Goal: Task Accomplishment & Management: Manage account settings

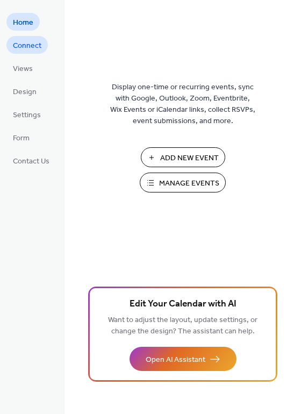
click at [34, 47] on span "Connect" at bounding box center [27, 45] width 28 height 11
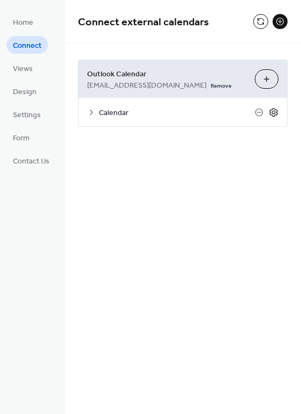
click at [278, 114] on icon at bounding box center [274, 112] width 10 height 10
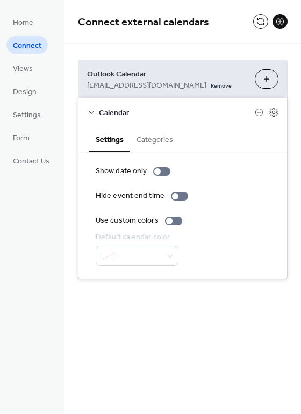
click at [146, 138] on button "Categories" at bounding box center [154, 138] width 49 height 25
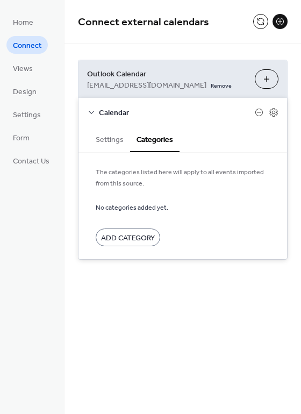
click at [136, 330] on div "Connect external calendars Outlook Calendar thepark@oaks.church Remove Choose C…" at bounding box center [182, 207] width 236 height 414
click at [24, 20] on span "Home" at bounding box center [23, 22] width 20 height 11
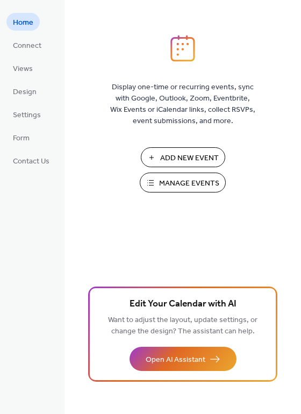
click at [176, 185] on span "Manage Events" at bounding box center [189, 183] width 60 height 11
click at [30, 53] on link "Connect" at bounding box center [26, 45] width 41 height 18
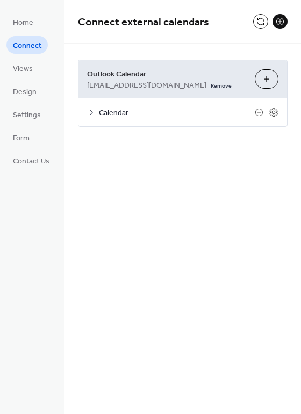
click at [177, 77] on span "Outlook Calendar" at bounding box center [166, 74] width 159 height 11
click at [139, 75] on span "Outlook Calendar" at bounding box center [166, 74] width 159 height 11
click at [96, 110] on div "Calendar" at bounding box center [182, 112] width 208 height 28
click at [92, 114] on icon at bounding box center [91, 112] width 9 height 9
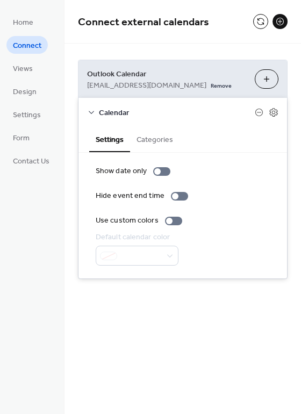
click at [166, 141] on button "Categories" at bounding box center [154, 138] width 49 height 25
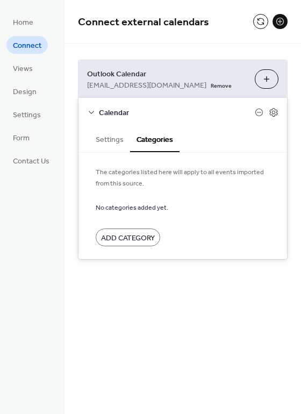
click at [112, 139] on button "Settings" at bounding box center [109, 138] width 41 height 25
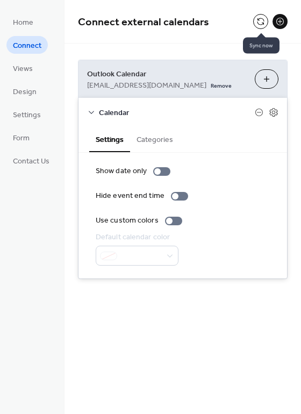
click at [257, 27] on button at bounding box center [260, 21] width 15 height 15
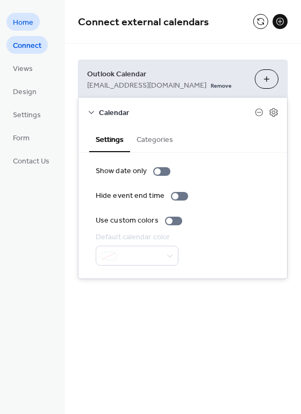
click at [33, 16] on link "Home" at bounding box center [22, 22] width 33 height 18
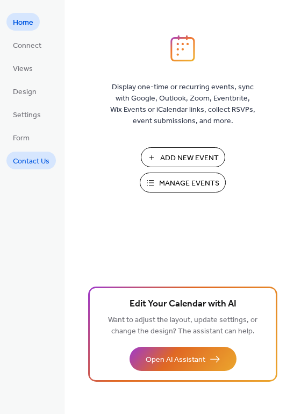
click at [29, 164] on span "Contact Us" at bounding box center [31, 161] width 37 height 11
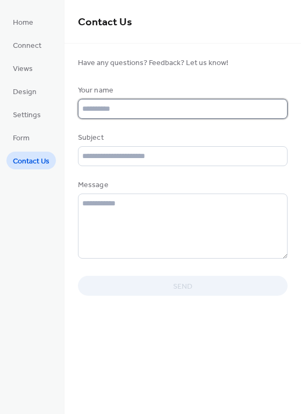
click at [132, 109] on input "text" at bounding box center [183, 109] width 210 height 20
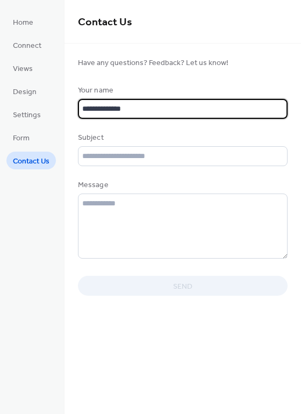
type input "**********"
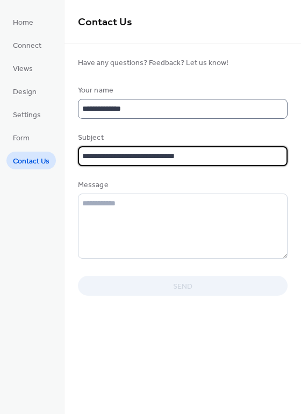
type input "**********"
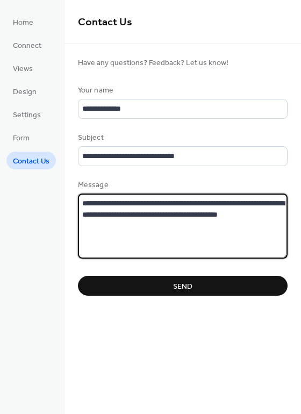
click at [279, 217] on textarea "**********" at bounding box center [183, 225] width 210 height 65
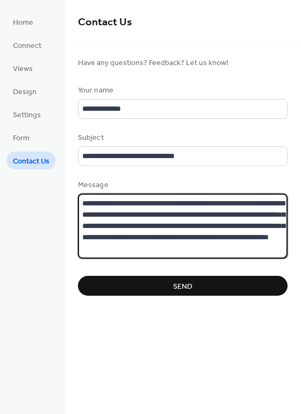
click at [221, 226] on textarea "**********" at bounding box center [183, 225] width 210 height 65
click at [254, 250] on textarea "**********" at bounding box center [183, 225] width 210 height 65
type textarea "**********"
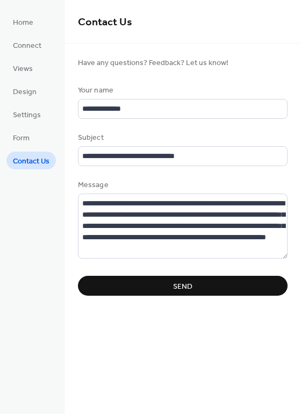
click at [191, 287] on span "Send" at bounding box center [182, 286] width 19 height 11
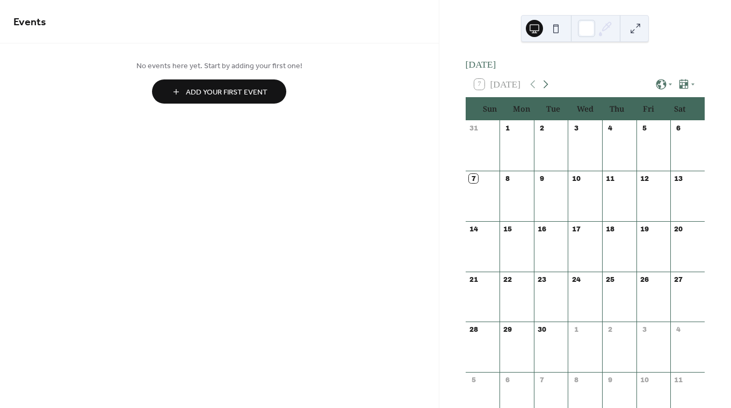
click at [544, 90] on icon at bounding box center [545, 84] width 13 height 13
click at [544, 90] on icon at bounding box center [548, 84] width 13 height 13
click at [535, 90] on icon at bounding box center [535, 84] width 13 height 13
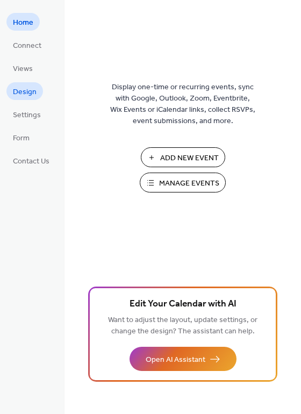
click at [32, 86] on span "Design" at bounding box center [25, 91] width 24 height 11
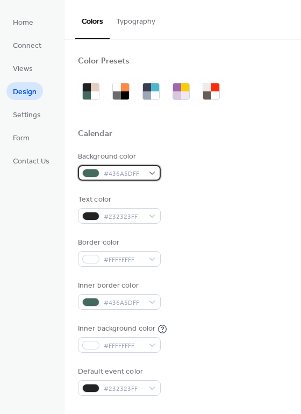
click at [150, 172] on div "#436A5DFF" at bounding box center [119, 173] width 83 height 16
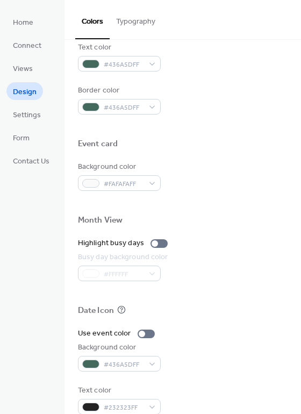
scroll to position [460, 0]
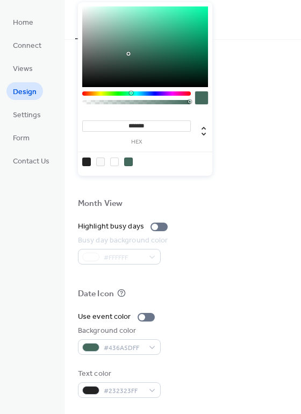
click at [181, 344] on div "Background color #436A5DFF" at bounding box center [183, 340] width 210 height 30
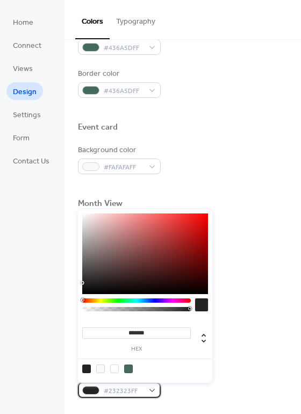
click at [153, 391] on div "#232323FF" at bounding box center [119, 390] width 83 height 16
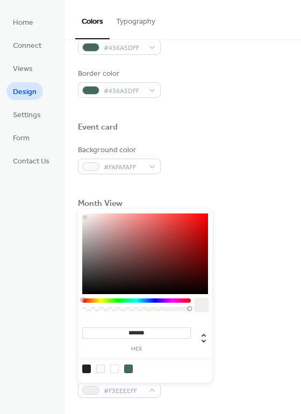
type input "*******"
drag, startPoint x: 85, startPoint y: 223, endPoint x: 83, endPoint y: 181, distance: 42.5
click at [83, 181] on body "Home Connect Views Design Settings Form Contact Us Design Colors Typography Col…" at bounding box center [150, 207] width 301 height 414
click at [237, 168] on div "Background color #FAFAFAFF" at bounding box center [183, 160] width 210 height 30
click at [149, 391] on div "#FFFEFEFF" at bounding box center [119, 390] width 83 height 16
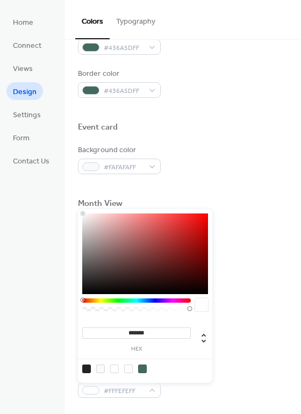
click at [163, 332] on input "*******" at bounding box center [136, 332] width 109 height 11
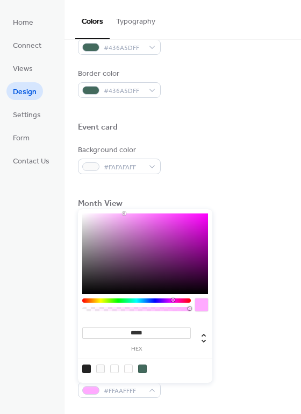
type input "******"
click at [254, 322] on div "Use event color Background color #436A5DFF Text color #FAFAFAFF" at bounding box center [183, 354] width 210 height 86
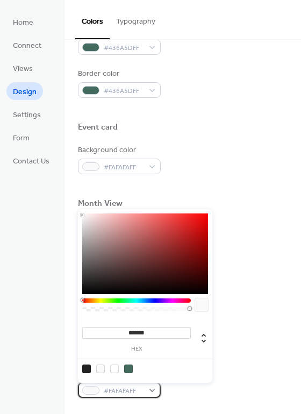
click at [153, 387] on div "#FAFAFAFF" at bounding box center [119, 390] width 83 height 16
click at [86, 368] on div at bounding box center [86, 368] width 9 height 9
type input "*******"
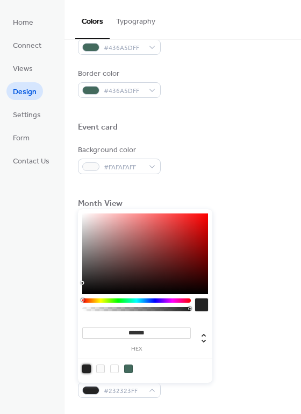
click at [232, 348] on div "Background color #436A5DFF" at bounding box center [183, 340] width 210 height 30
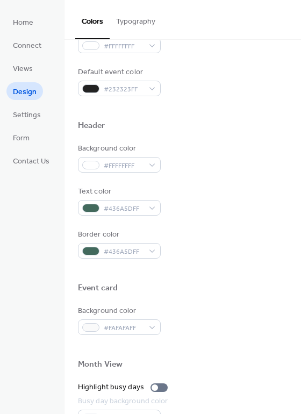
scroll to position [278, 0]
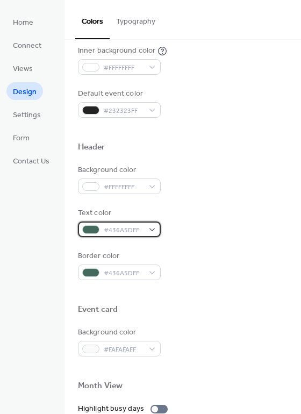
click at [151, 228] on div "#436A5DFF" at bounding box center [119, 229] width 83 height 16
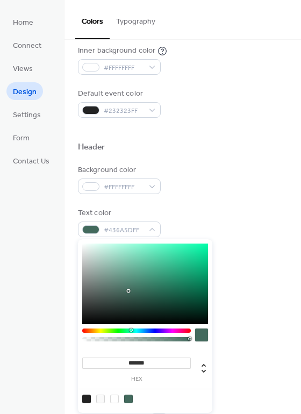
click at [114, 397] on div at bounding box center [114, 398] width 9 height 9
click at [87, 397] on div at bounding box center [86, 398] width 9 height 9
click at [116, 399] on div at bounding box center [114, 398] width 9 height 9
type input "*******"
click at [199, 144] on div "Header" at bounding box center [183, 149] width 210 height 14
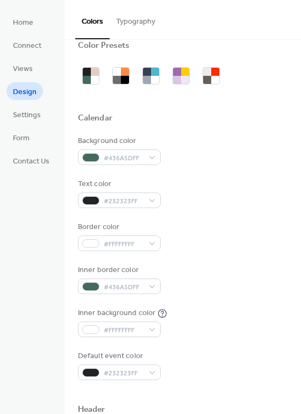
scroll to position [0, 0]
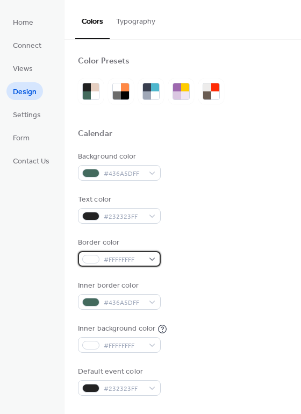
click at [154, 256] on div "#FFFFFFFF" at bounding box center [119, 259] width 83 height 16
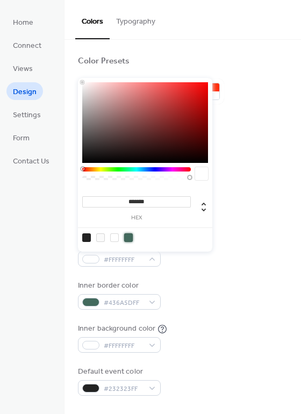
click at [128, 235] on div at bounding box center [128, 237] width 9 height 9
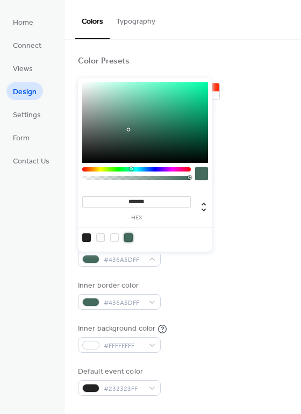
click at [88, 237] on div at bounding box center [86, 237] width 9 height 9
type input "*******"
click at [261, 293] on div "Inner border color #436A5DFF" at bounding box center [183, 295] width 210 height 30
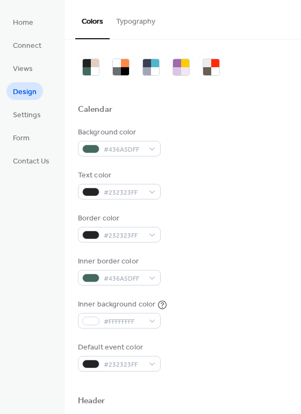
scroll to position [31, 0]
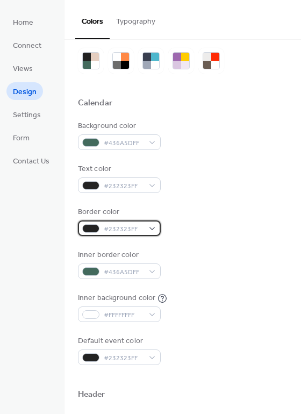
click at [154, 228] on div "#232323FF" at bounding box center [119, 228] width 83 height 16
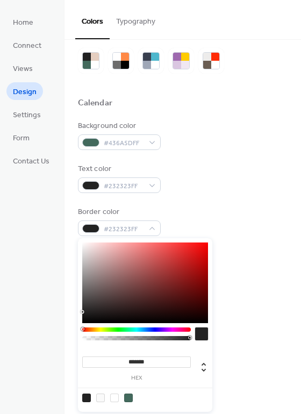
click at [266, 133] on div "Background color #436A5DFF" at bounding box center [183, 135] width 210 height 30
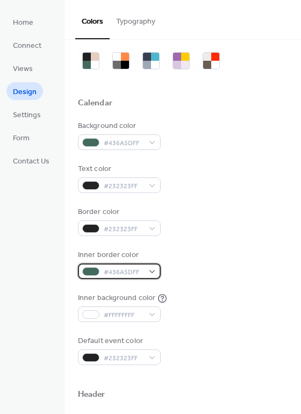
click at [151, 272] on div "#436A5DFF" at bounding box center [119, 271] width 83 height 16
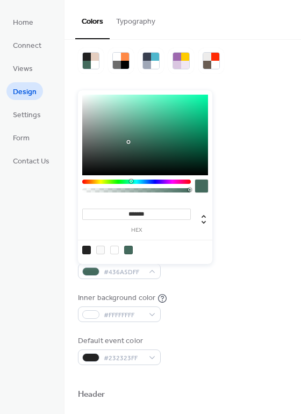
click at [84, 247] on div at bounding box center [86, 250] width 9 height 9
type input "*******"
click at [251, 305] on div "Inner background color #FFFFFFFF" at bounding box center [183, 307] width 210 height 30
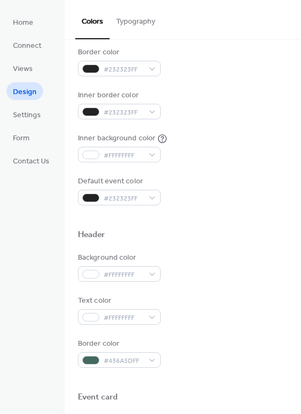
scroll to position [214, 0]
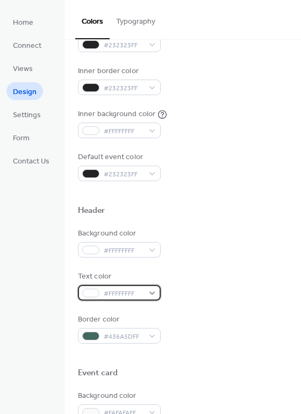
click at [152, 292] on div "#FFFFFFFF" at bounding box center [119, 293] width 83 height 16
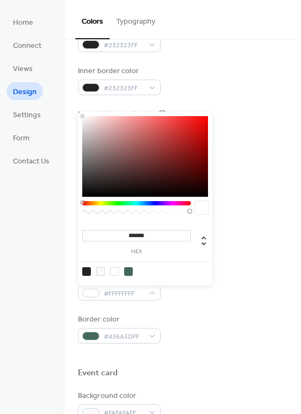
click at [85, 269] on div at bounding box center [86, 271] width 9 height 9
type input "*******"
click at [251, 302] on div "Background color #FFFFFFFF Text color #232323FF Border color #436A5DFF" at bounding box center [183, 286] width 210 height 116
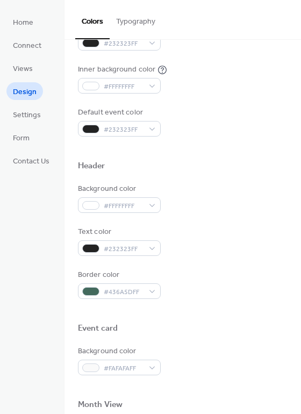
scroll to position [266, 0]
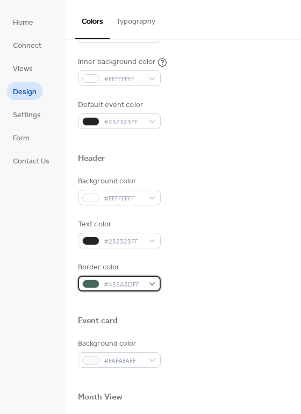
click at [149, 282] on div "#436A5DFF" at bounding box center [119, 284] width 83 height 16
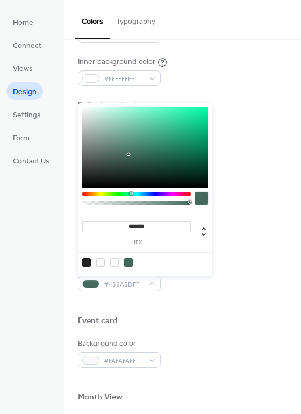
click at [114, 262] on div at bounding box center [114, 262] width 9 height 9
click at [83, 260] on div at bounding box center [86, 262] width 9 height 9
type input "*******"
click at [201, 320] on div "Event card" at bounding box center [183, 322] width 210 height 14
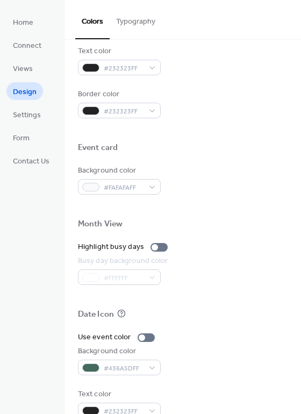
scroll to position [447, 0]
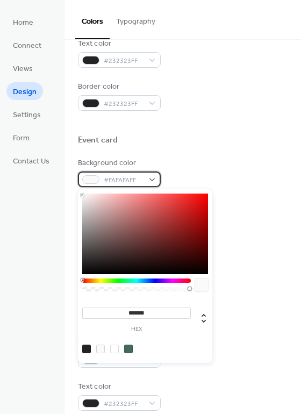
click at [146, 177] on div "#FAFAFAFF" at bounding box center [119, 179] width 83 height 16
click at [112, 349] on div at bounding box center [114, 348] width 9 height 9
type input "*******"
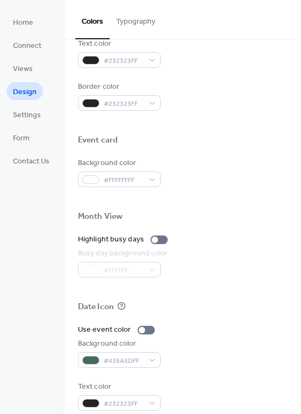
click at [271, 167] on div "Background color #FFFFFFFF" at bounding box center [183, 172] width 210 height 30
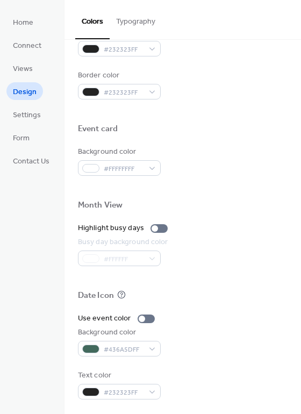
scroll to position [460, 0]
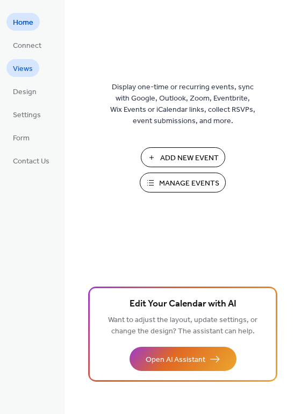
click at [27, 68] on span "Views" at bounding box center [23, 68] width 20 height 11
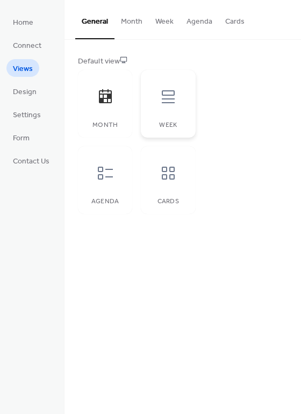
click at [175, 105] on div at bounding box center [168, 97] width 32 height 32
click at [123, 180] on div "Agenda" at bounding box center [105, 180] width 54 height 68
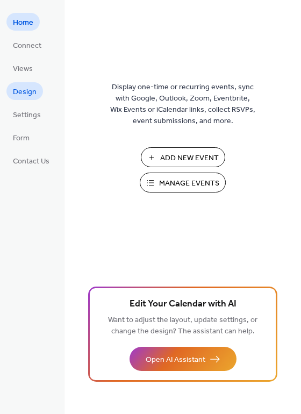
click at [28, 93] on span "Design" at bounding box center [25, 91] width 24 height 11
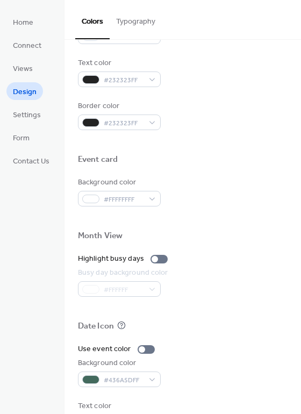
scroll to position [460, 0]
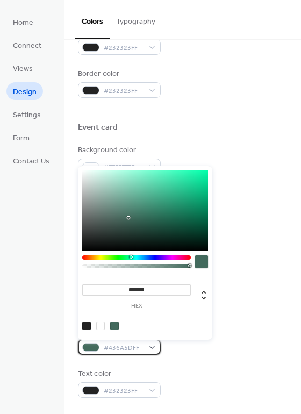
click at [153, 345] on div "#436A5DFF" at bounding box center [119, 347] width 83 height 16
click at [100, 327] on div at bounding box center [100, 325] width 9 height 9
type input "*******"
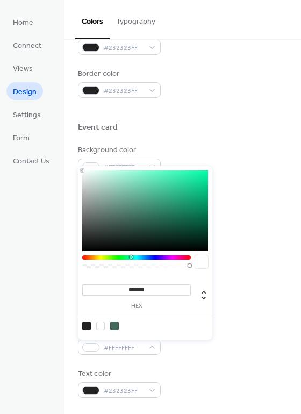
click at [233, 361] on div "Use event color Background color #FFFFFFFF Text color #232323FF" at bounding box center [183, 354] width 210 height 86
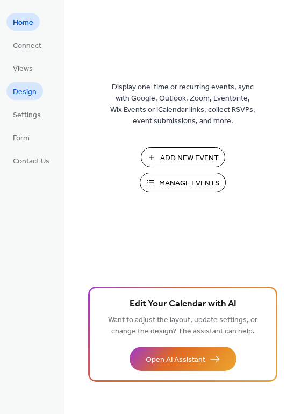
click at [26, 90] on span "Design" at bounding box center [25, 91] width 24 height 11
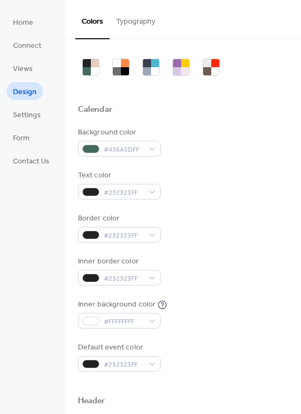
scroll to position [41, 0]
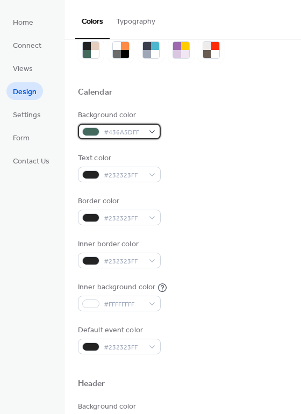
click at [148, 129] on div "#436A5DFF" at bounding box center [119, 132] width 83 height 16
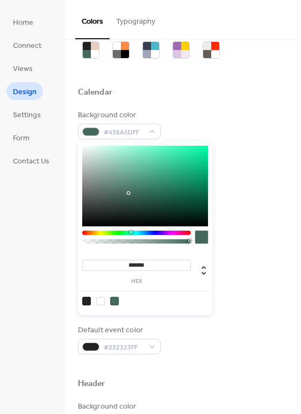
click at [98, 300] on div at bounding box center [100, 301] width 9 height 9
type input "*******"
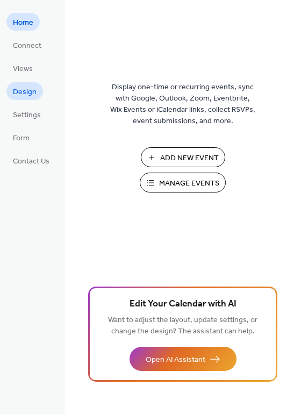
click at [33, 94] on span "Design" at bounding box center [25, 91] width 24 height 11
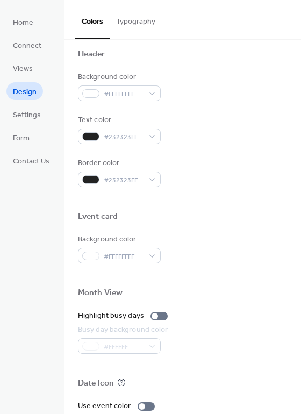
scroll to position [370, 0]
click at [30, 66] on span "Views" at bounding box center [23, 68] width 20 height 11
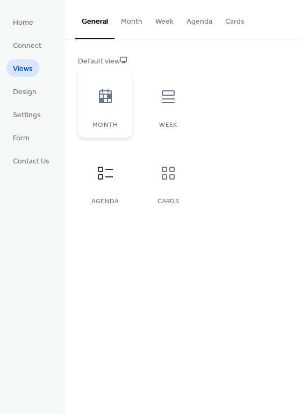
click at [104, 100] on icon at bounding box center [105, 96] width 17 height 17
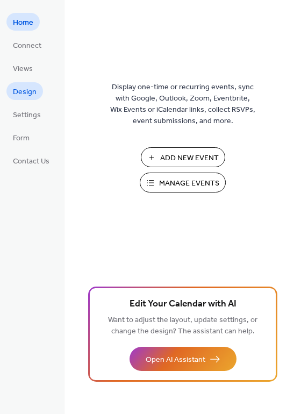
click at [25, 91] on span "Design" at bounding box center [25, 91] width 24 height 11
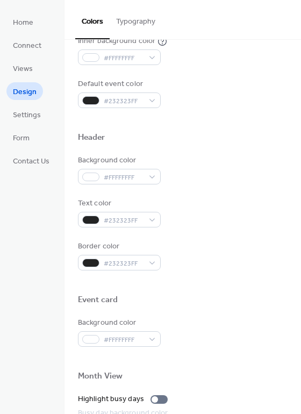
scroll to position [288, 0]
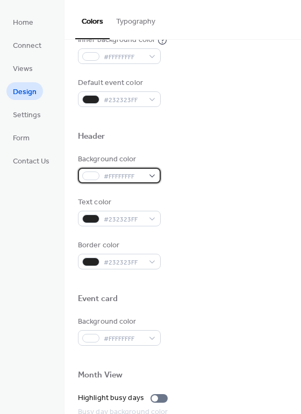
click at [149, 175] on div "#FFFFFFFF" at bounding box center [119, 176] width 83 height 16
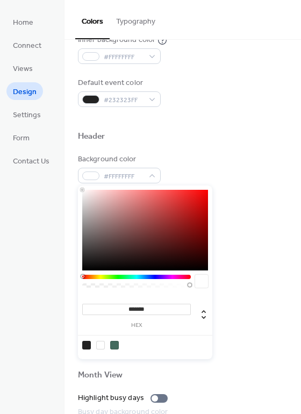
click at [114, 344] on div at bounding box center [114, 345] width 9 height 9
type input "*******"
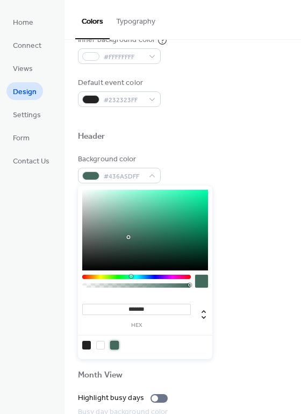
click at [215, 137] on div "Header" at bounding box center [183, 138] width 210 height 14
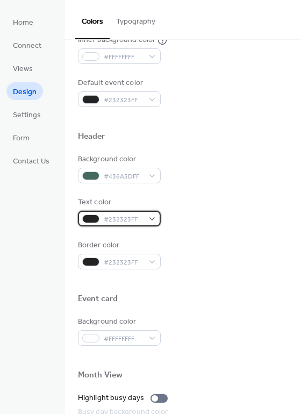
click at [150, 218] on div "#232323FF" at bounding box center [119, 219] width 83 height 16
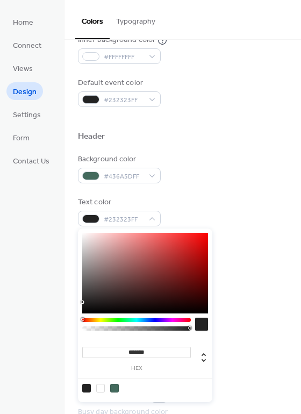
click at [97, 392] on div at bounding box center [145, 388] width 136 height 20
click at [99, 388] on div at bounding box center [100, 388] width 9 height 9
type input "*******"
click at [228, 160] on div "Background color #436A5DFF" at bounding box center [183, 169] width 210 height 30
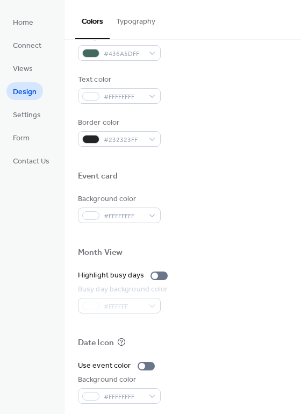
scroll to position [437, 0]
